Goal: Transaction & Acquisition: Purchase product/service

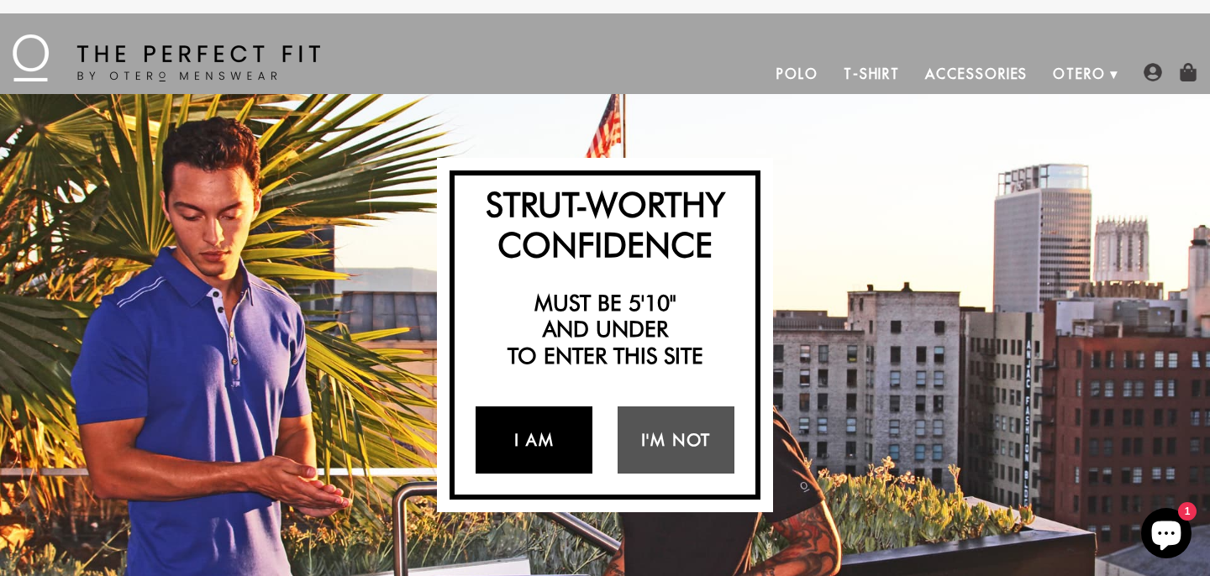
click at [507, 444] on link "I Am" at bounding box center [534, 440] width 117 height 67
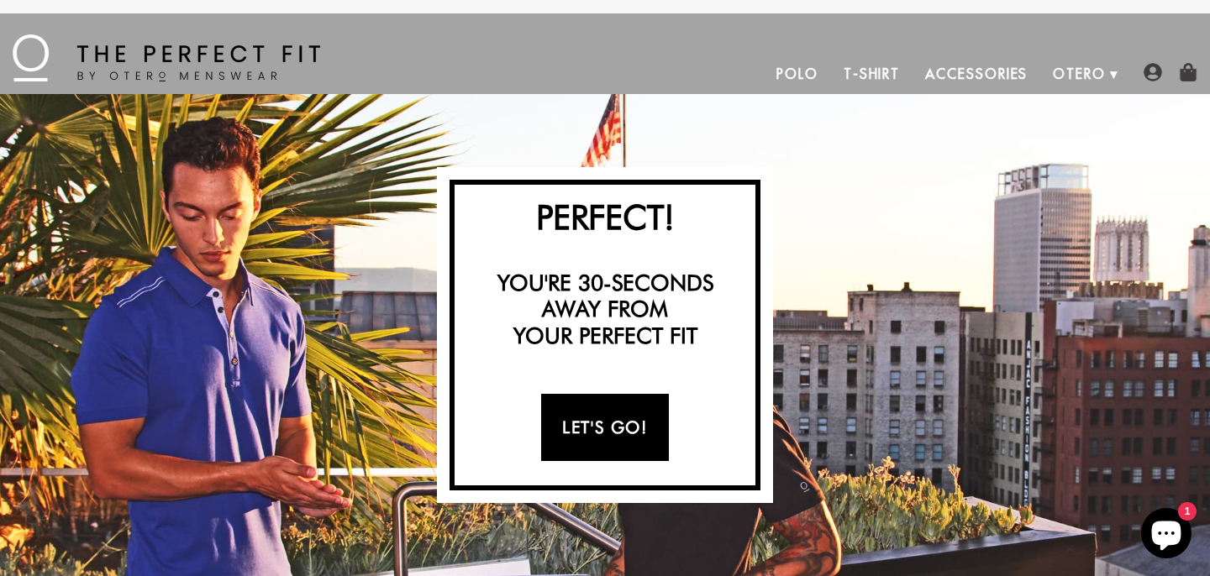
click at [611, 435] on link "Let's Go!" at bounding box center [604, 427] width 127 height 67
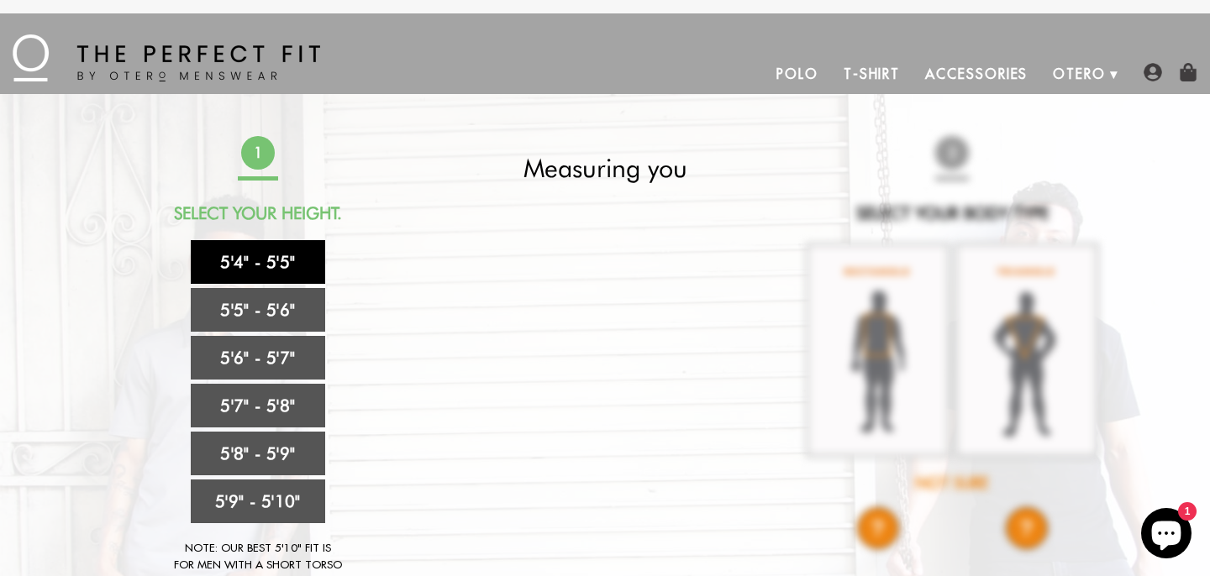
click at [287, 259] on link "5'4" - 5'5"" at bounding box center [258, 262] width 134 height 44
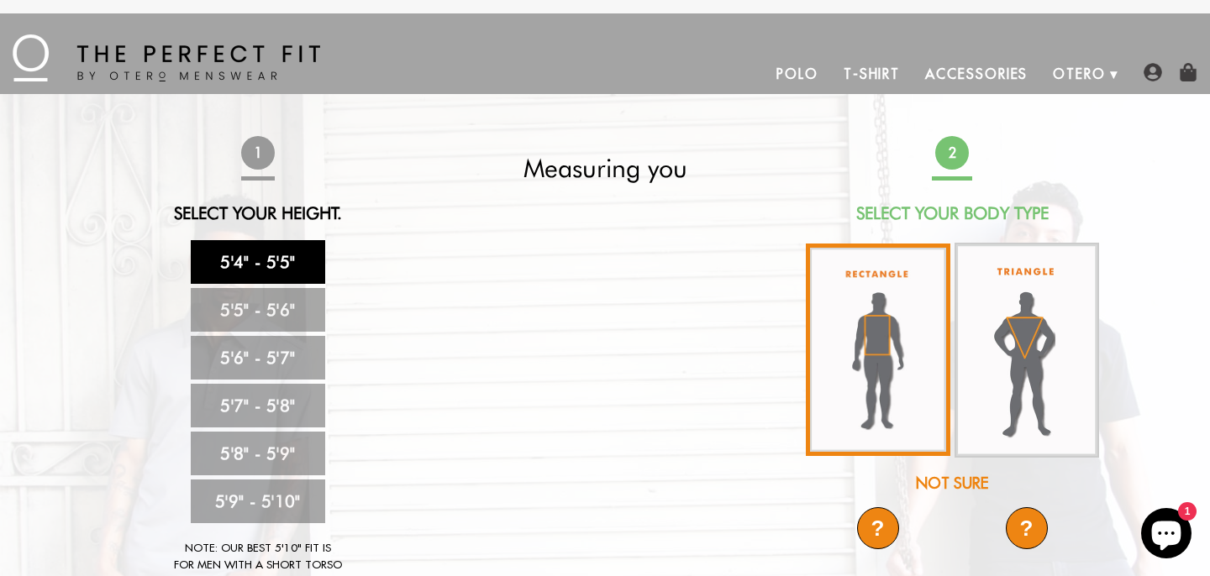
click at [881, 341] on img at bounding box center [878, 350] width 145 height 213
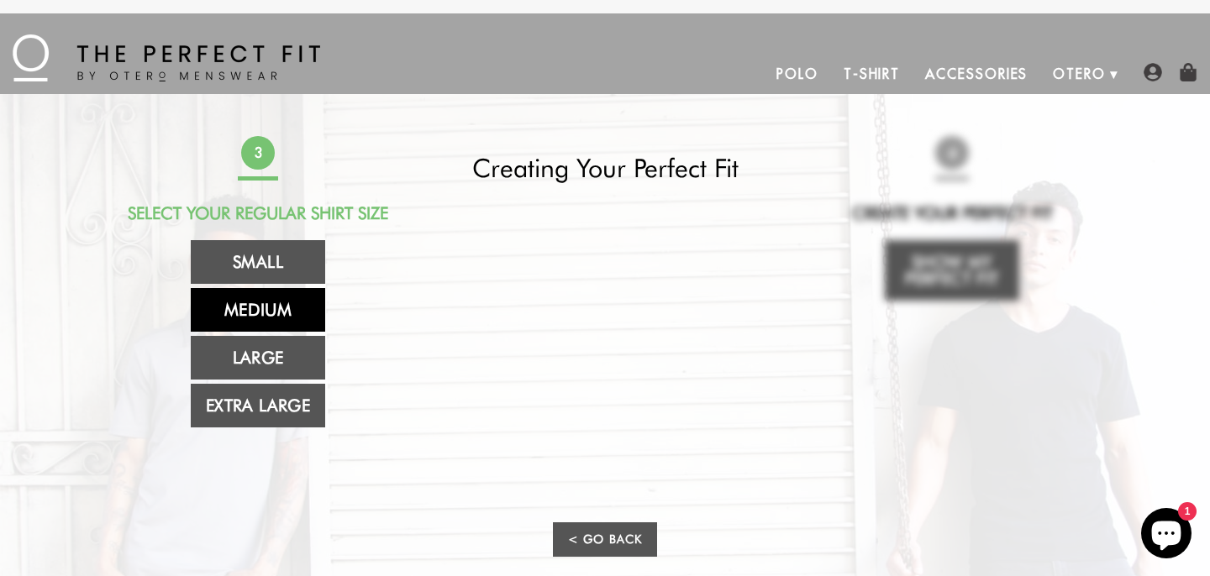
click at [283, 302] on link "Medium" at bounding box center [258, 310] width 134 height 44
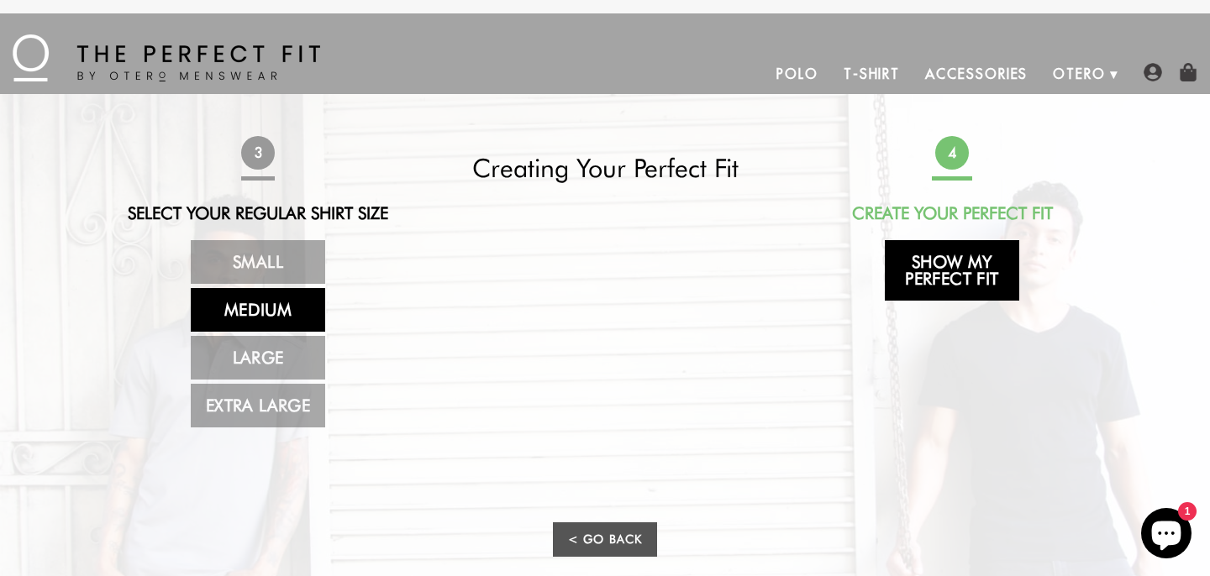
click at [940, 268] on link "Show My Perfect Fit" at bounding box center [952, 270] width 134 height 60
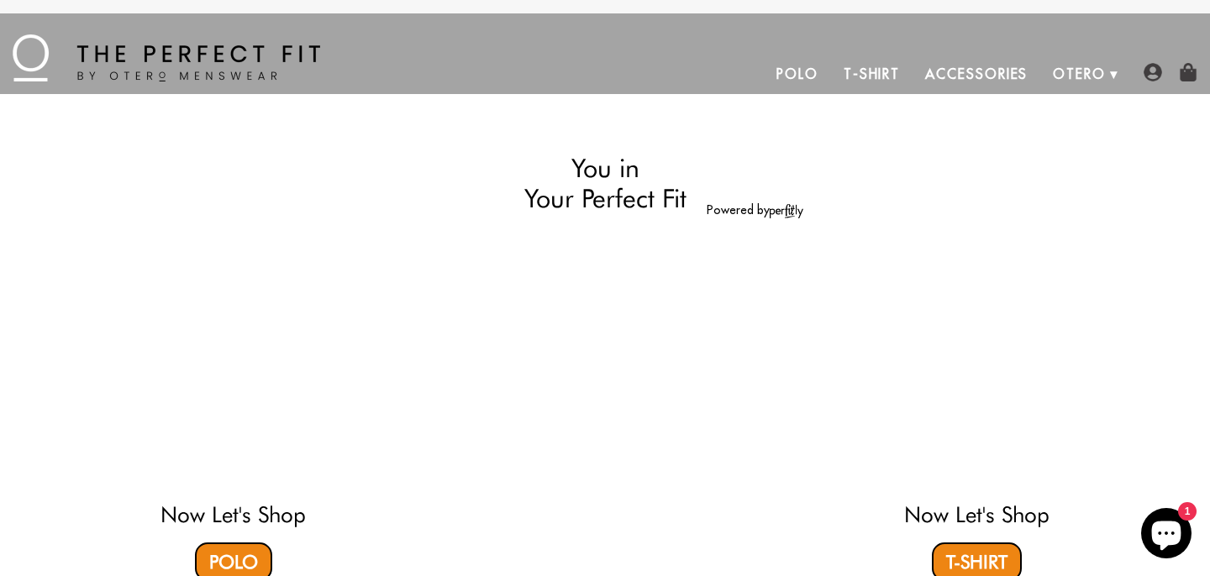
select select "M"
